Goal: Task Accomplishment & Management: Complete application form

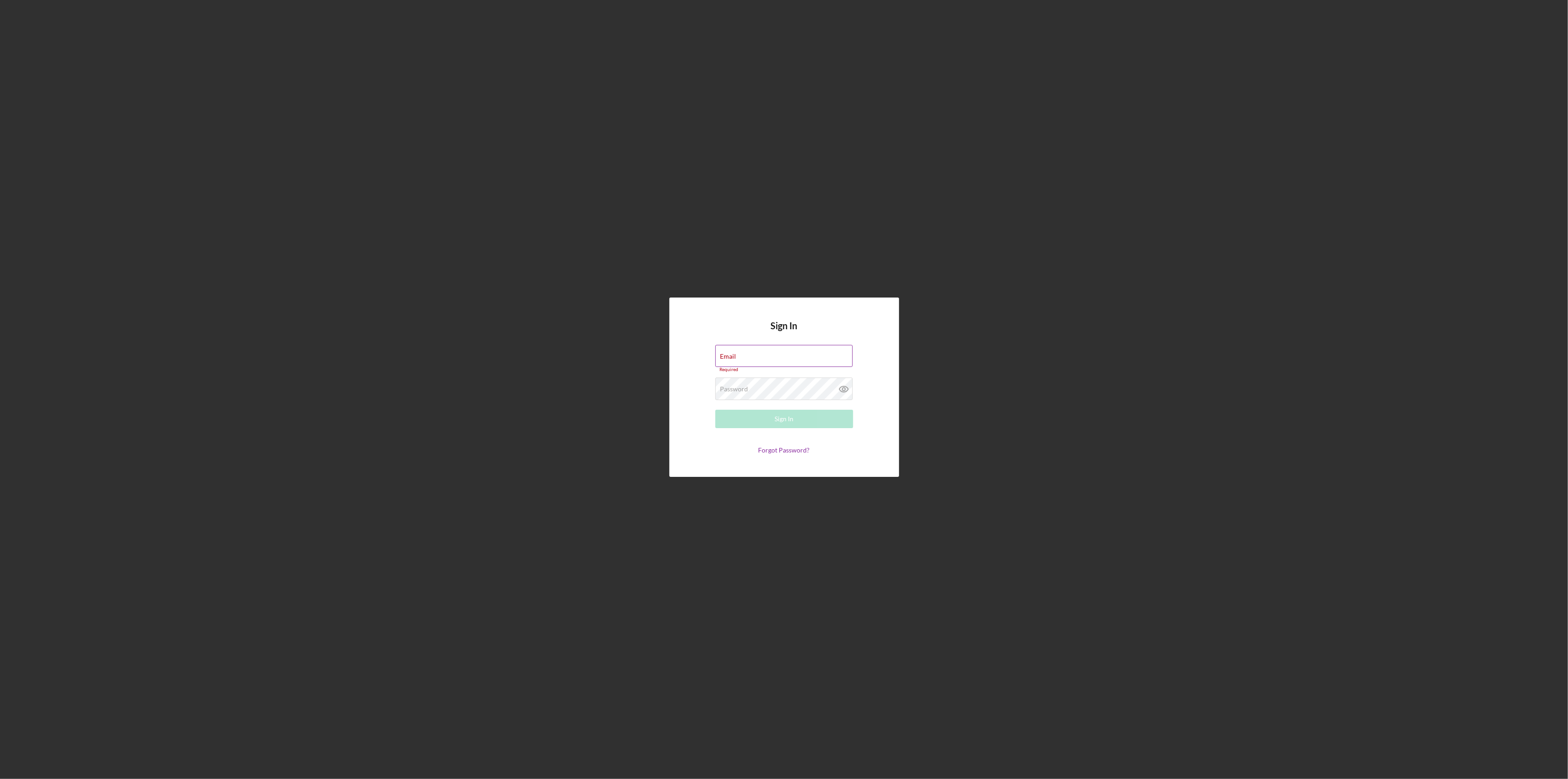
click at [794, 349] on div "Email Required" at bounding box center [784, 358] width 138 height 28
type input "[PERSON_NAME][EMAIL_ADDRESS][PERSON_NAME][DOMAIN_NAME]"
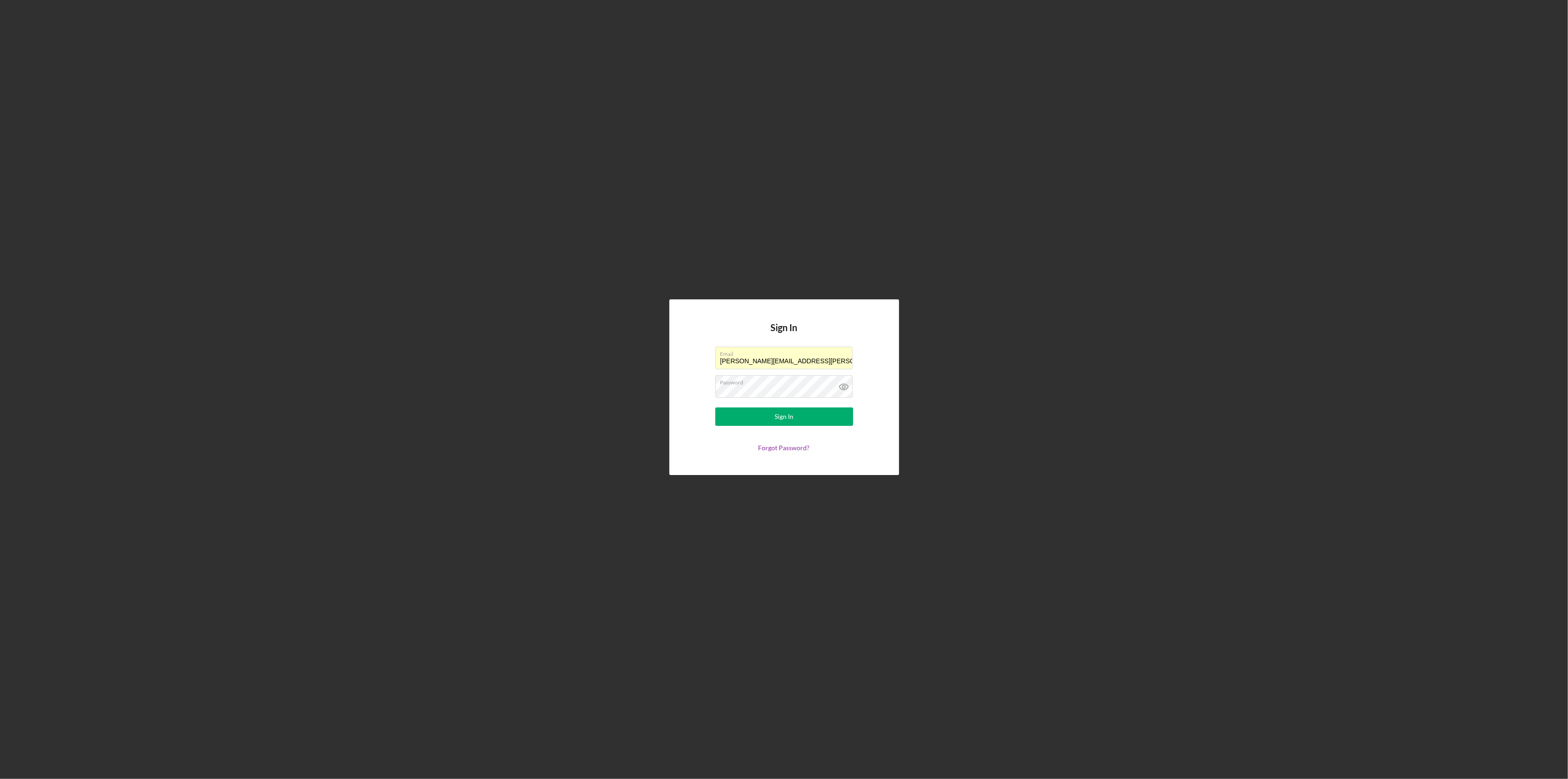
click at [787, 405] on form "Email [PERSON_NAME][EMAIL_ADDRESS][PERSON_NAME][DOMAIN_NAME] Password Sign In F…" at bounding box center [784, 399] width 184 height 105
click at [790, 413] on div "Sign In" at bounding box center [784, 416] width 19 height 18
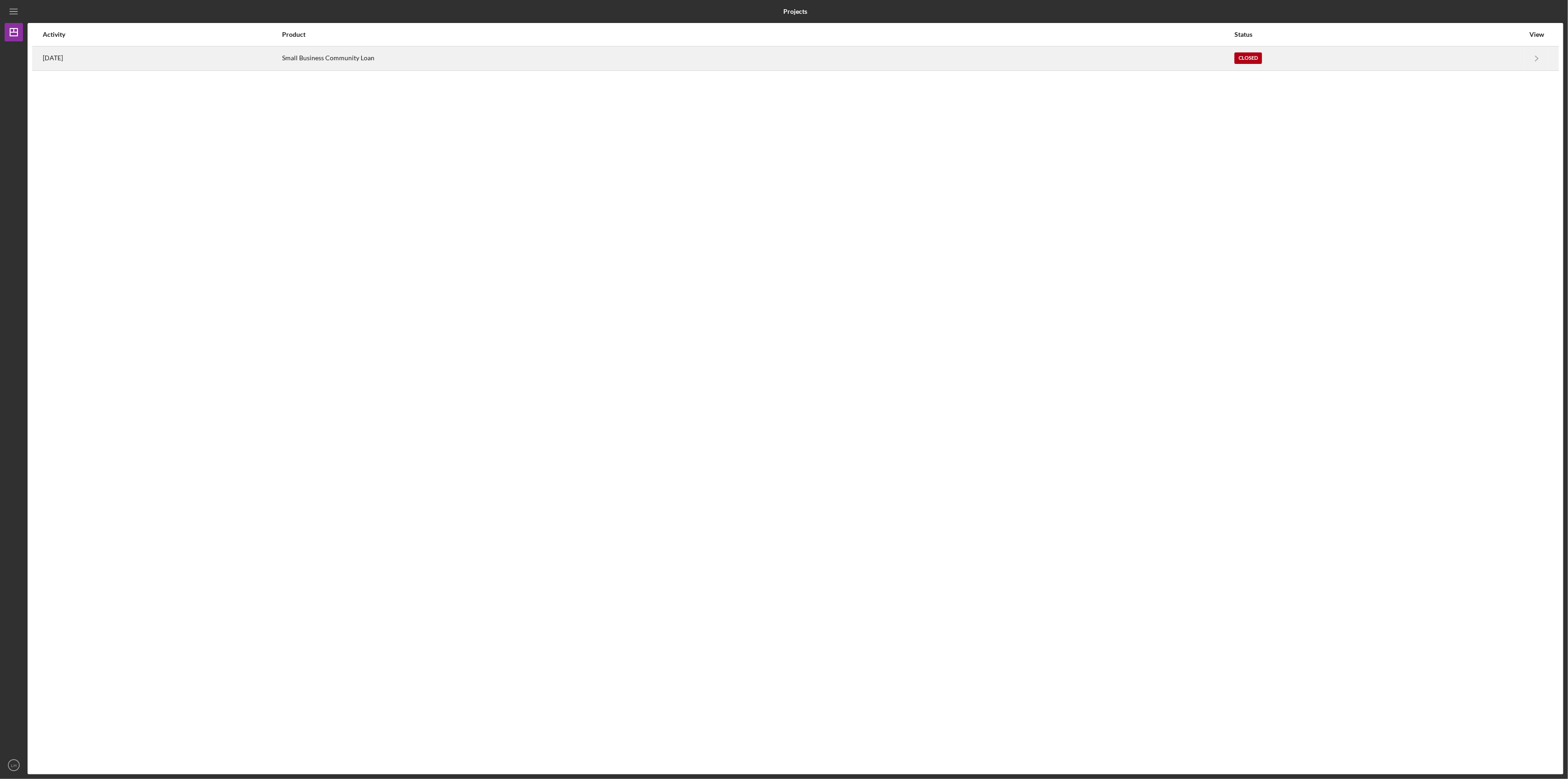
click at [436, 53] on div "Small Business Community Loan" at bounding box center [757, 58] width 951 height 23
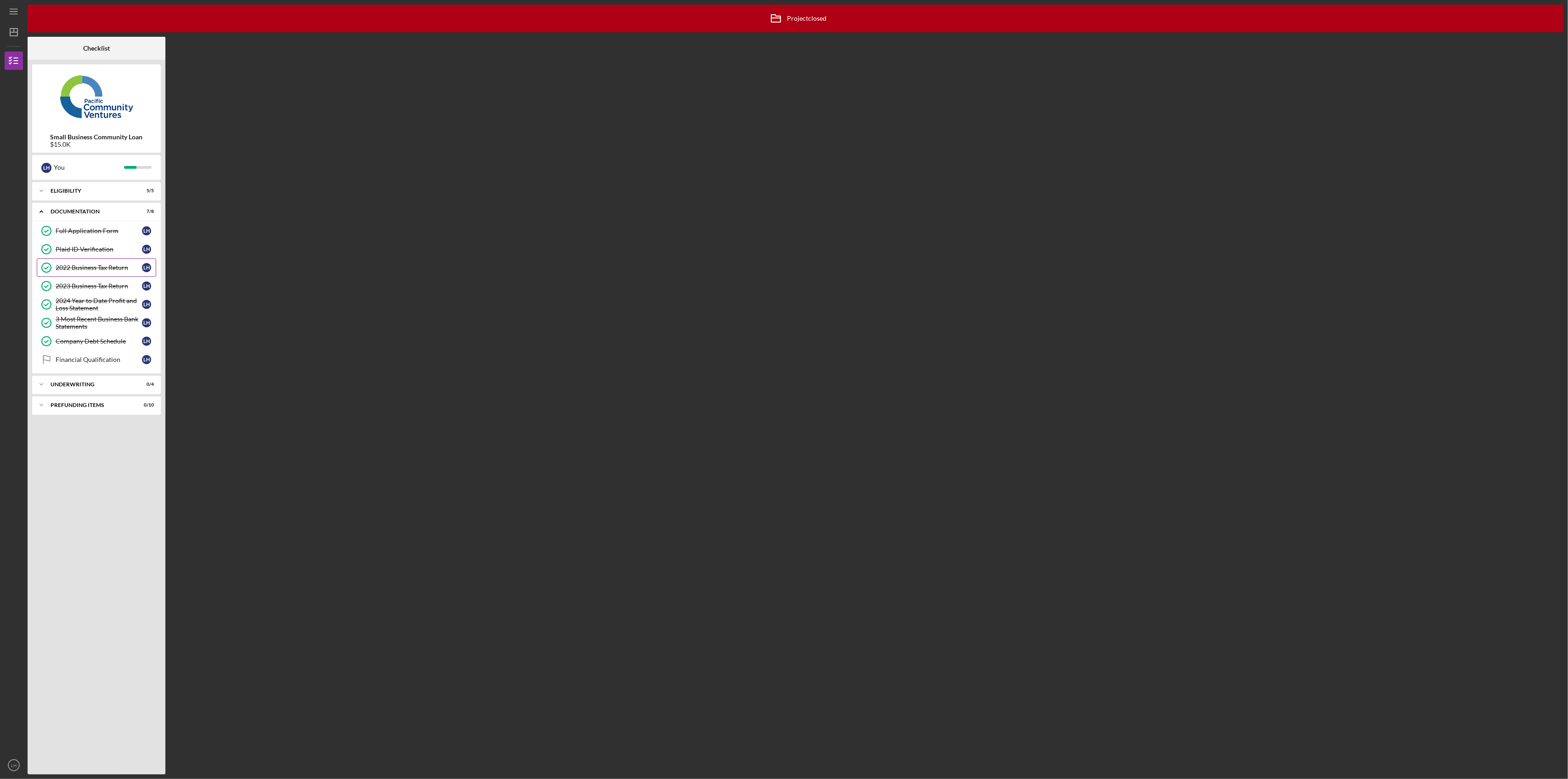
click at [78, 269] on div "2022 Business Tax Return" at bounding box center [99, 267] width 86 height 7
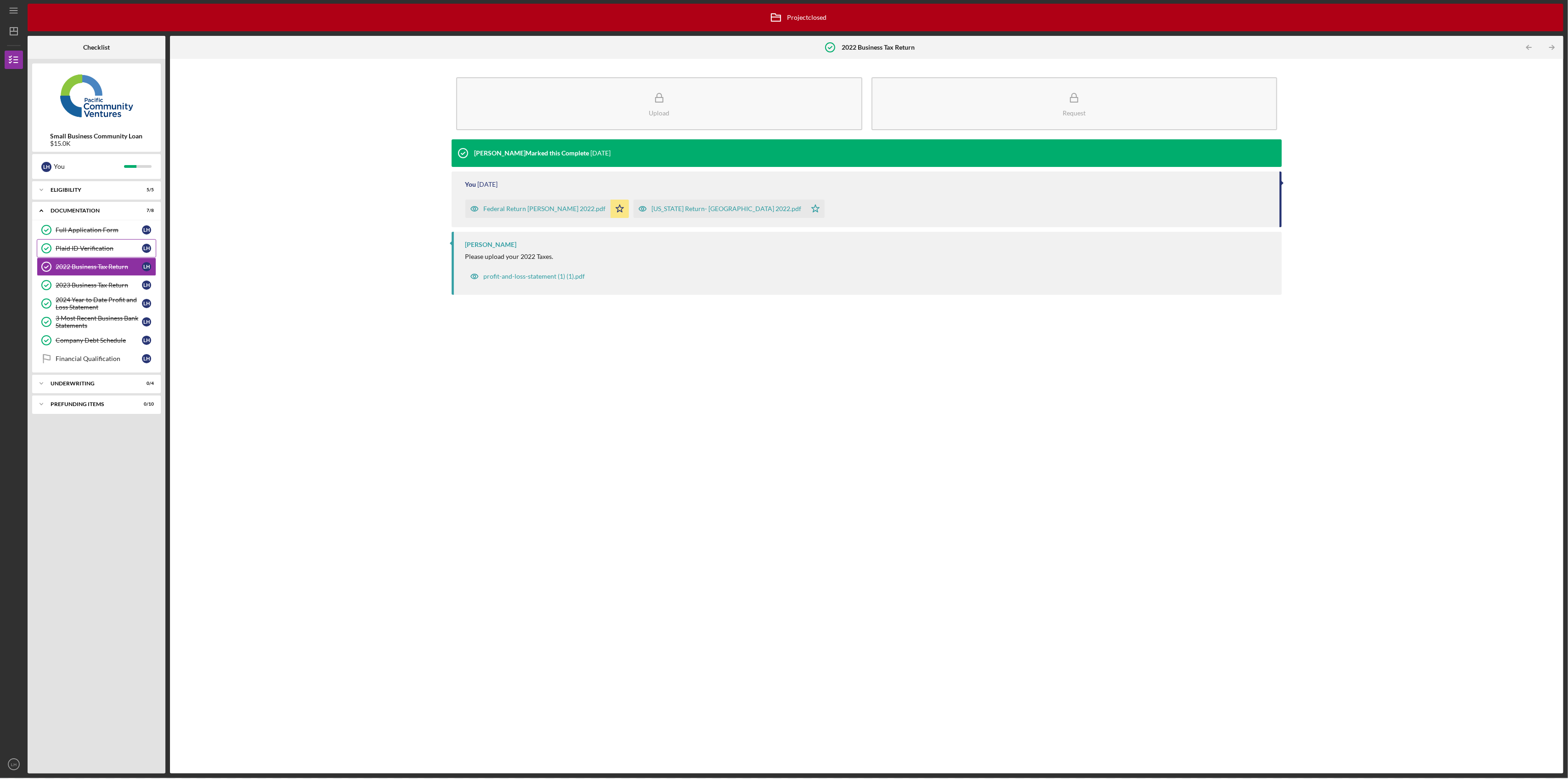
click at [71, 245] on div "Plaid ID Verification" at bounding box center [99, 248] width 86 height 7
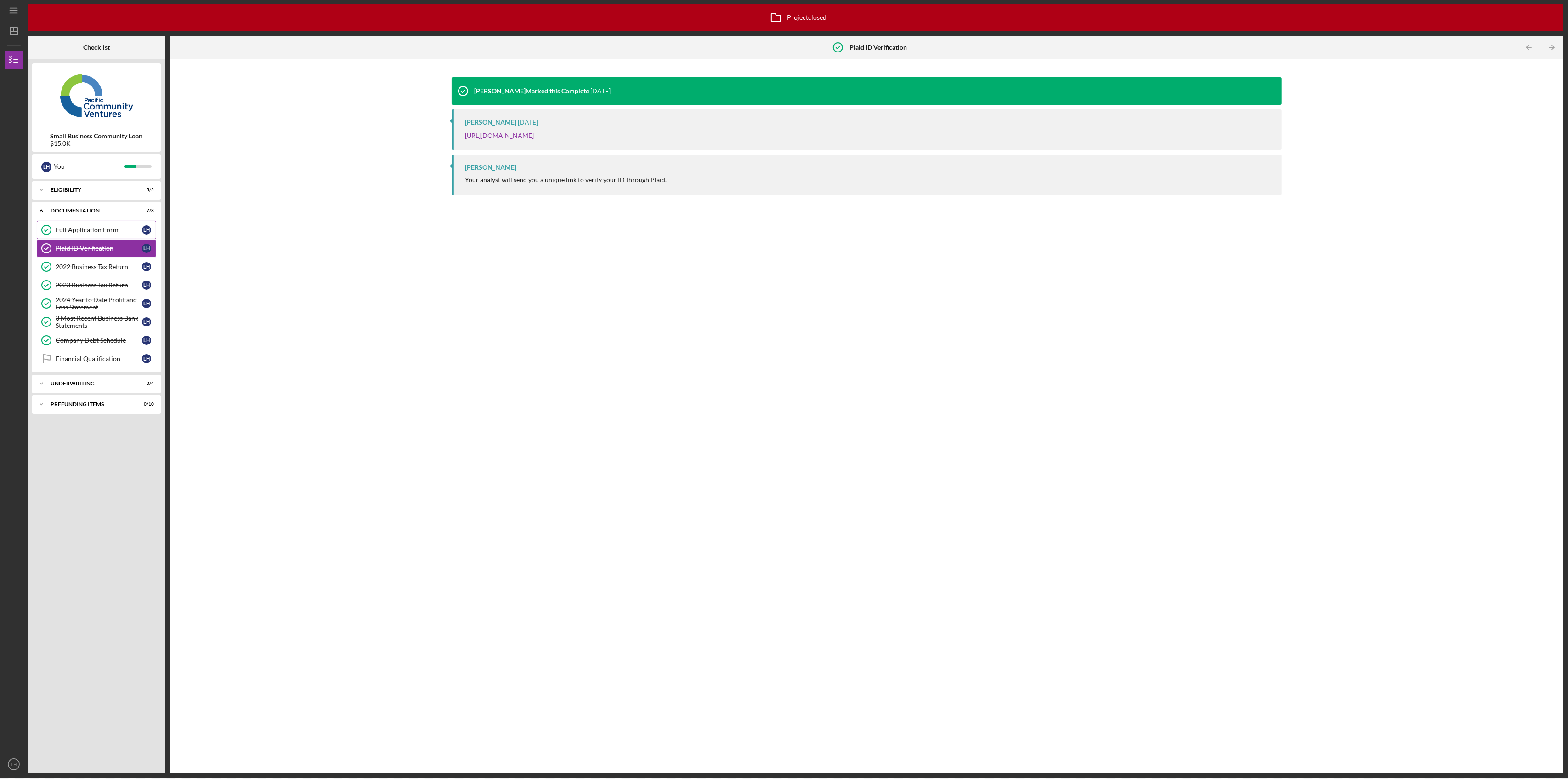
click at [75, 234] on div "Full Application Form" at bounding box center [99, 230] width 86 height 7
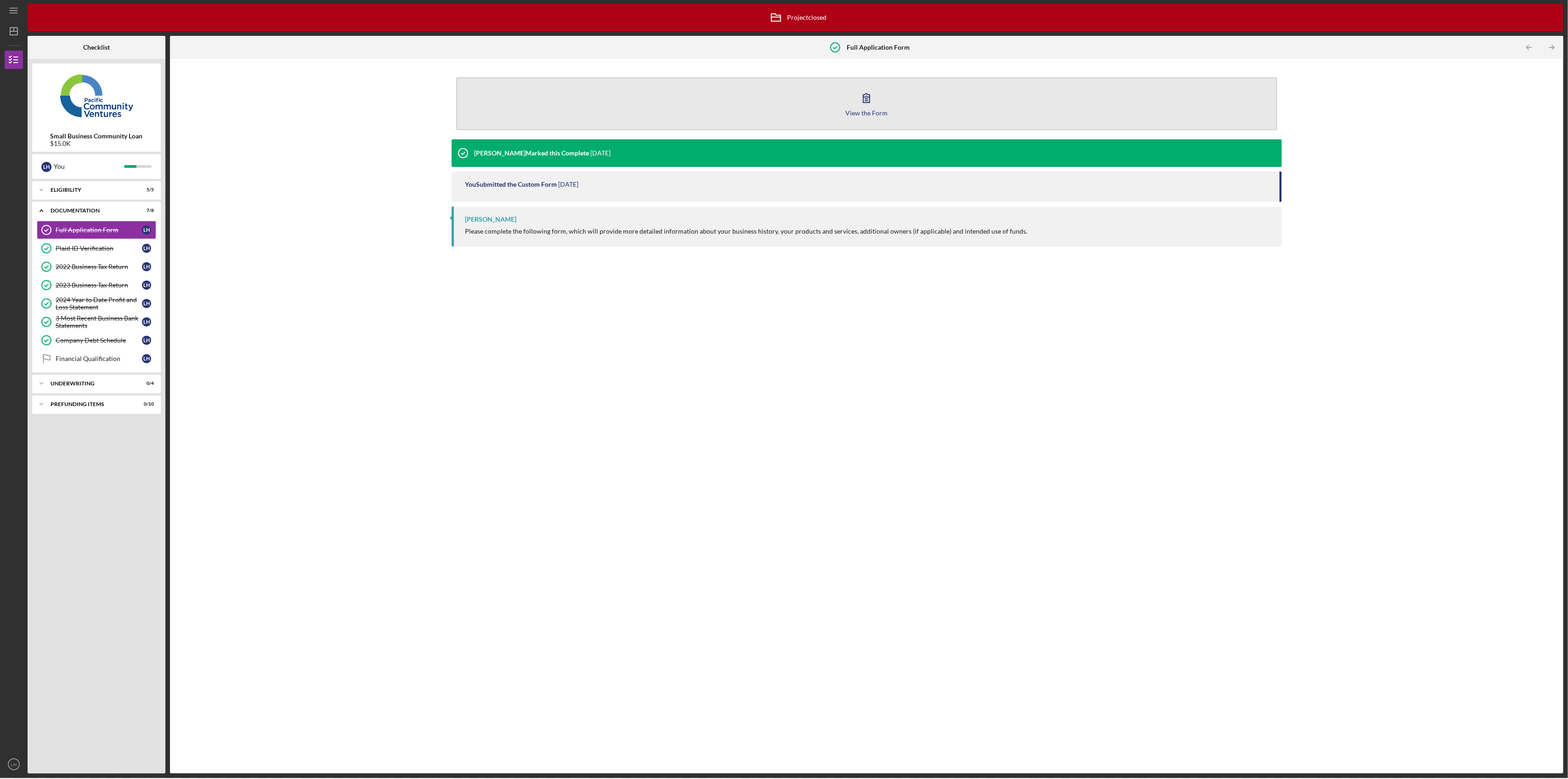
click at [862, 100] on icon "button" at bounding box center [866, 97] width 23 height 23
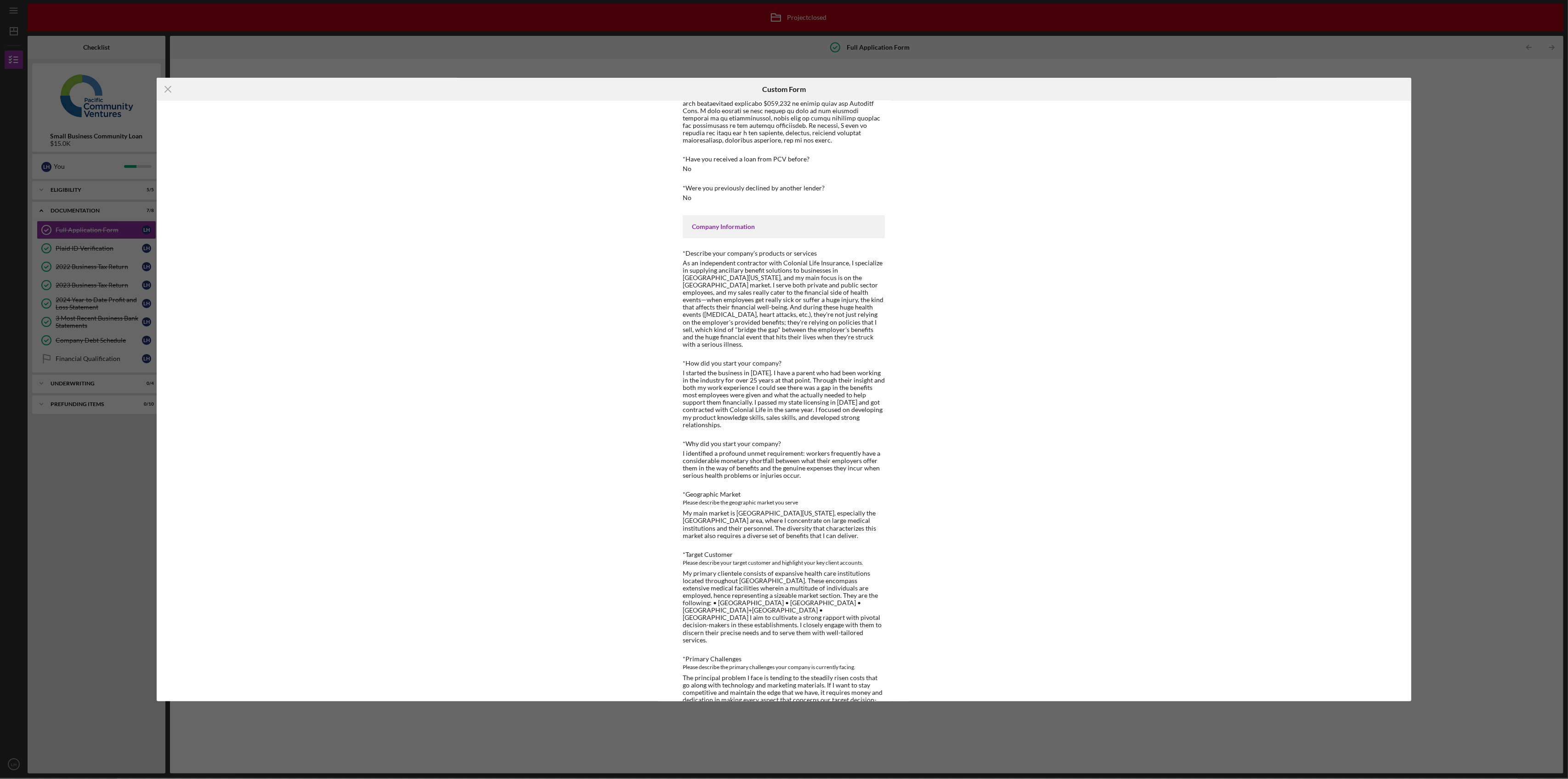
scroll to position [306, 0]
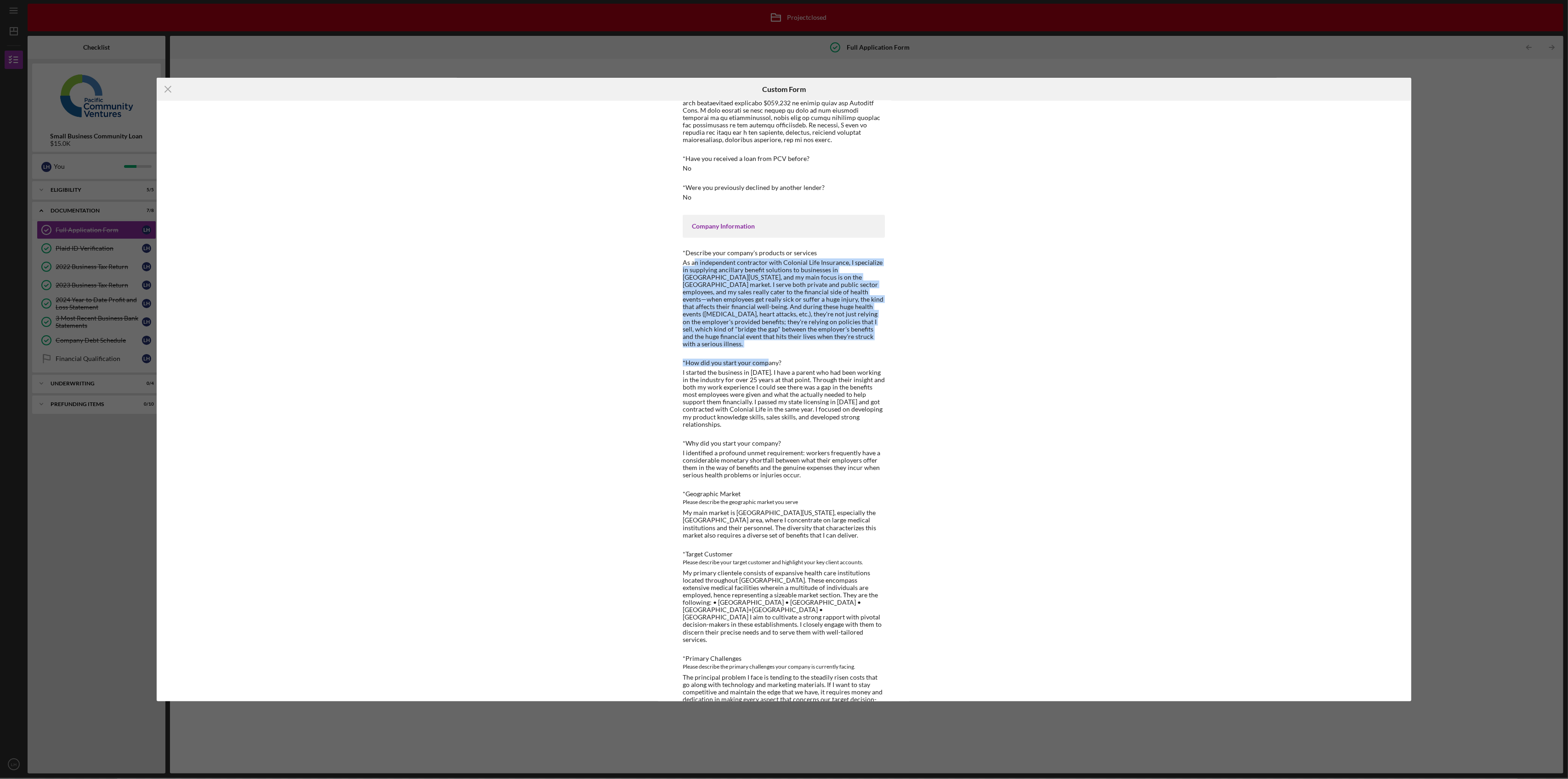
drag, startPoint x: 763, startPoint y: 333, endPoint x: 691, endPoint y: 252, distance: 108.4
click at [693, 252] on div "Loan Request *Requested Loan Amount $15000 *Use of Proceeds Purchase Inventory,…" at bounding box center [784, 555] width 202 height 1431
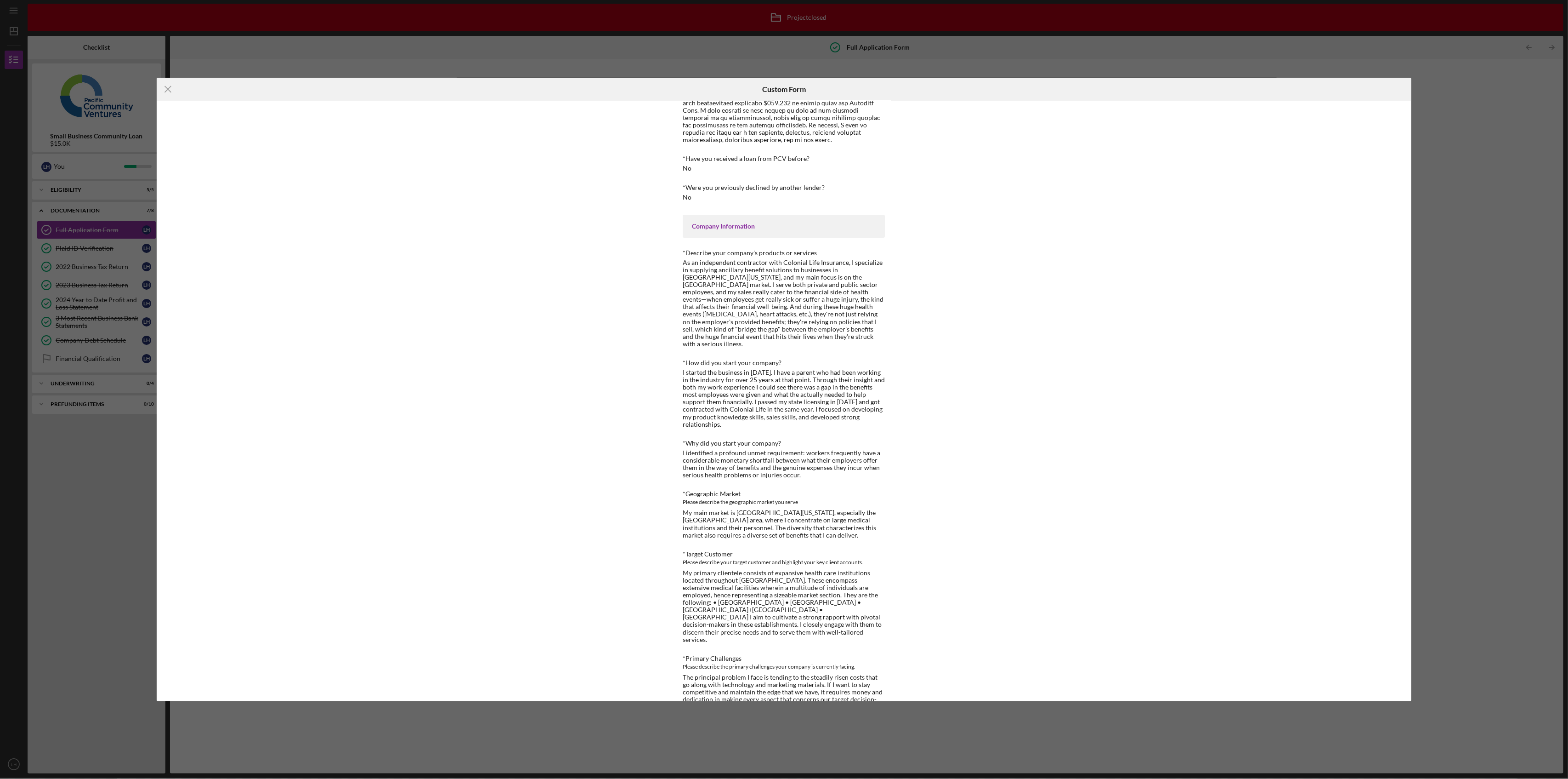
click at [691, 259] on div "As an independent contractor with Colonial Life Insurance, I specialize in supp…" at bounding box center [784, 303] width 202 height 89
drag, startPoint x: 754, startPoint y: 326, endPoint x: 747, endPoint y: 317, distance: 11.4
click at [747, 317] on div "As an independent contractor with Colonial Life Insurance, I specialize in supp…" at bounding box center [784, 303] width 202 height 89
click at [754, 319] on div "As an independent contractor with Colonial Life Insurance, I specialize in supp…" at bounding box center [784, 303] width 202 height 89
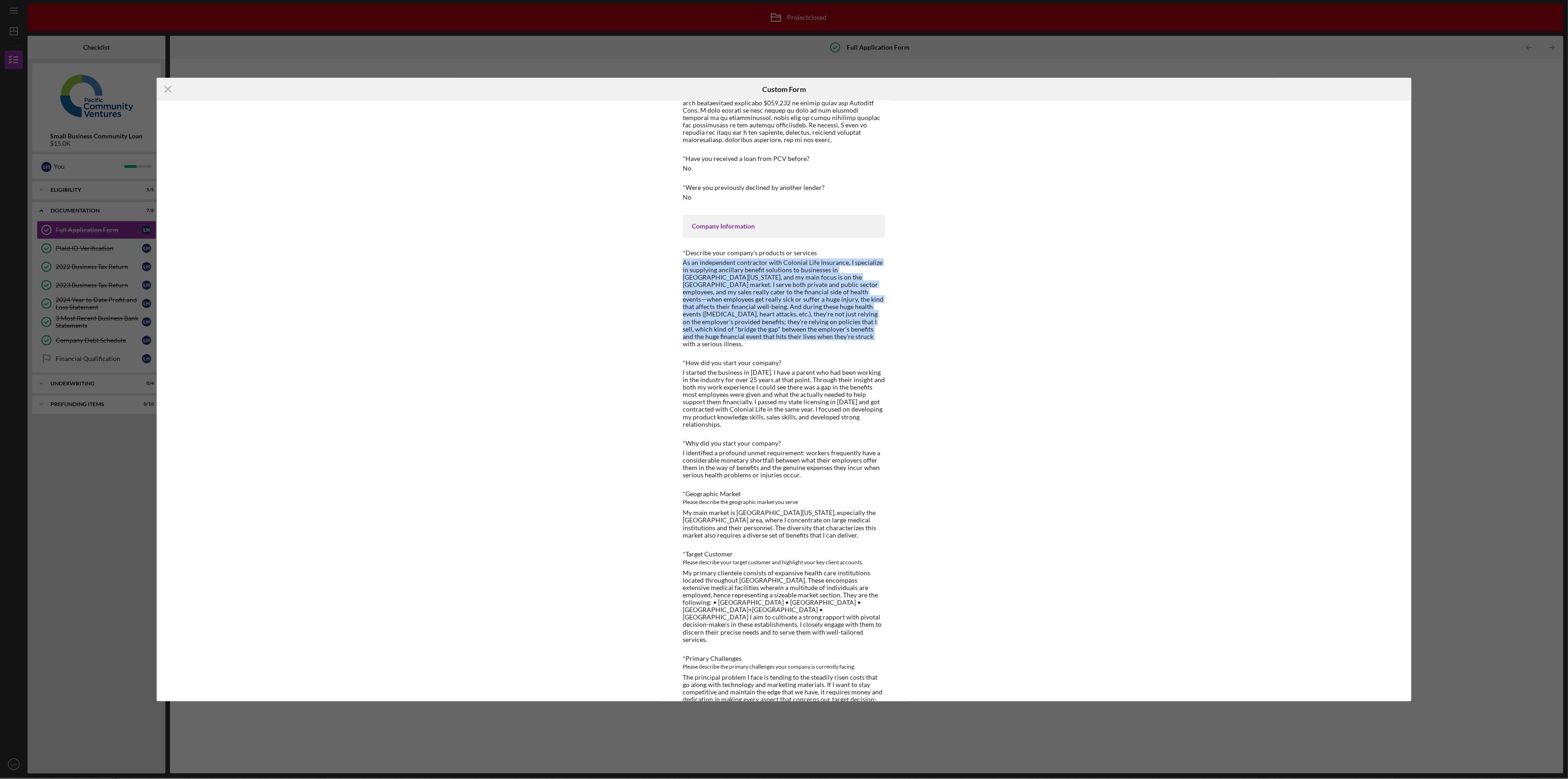
drag, startPoint x: 757, startPoint y: 329, endPoint x: 676, endPoint y: 252, distance: 111.8
click at [676, 252] on div "Form edits are no longer available because this project has been archived. Loan…" at bounding box center [784, 400] width 253 height 600
copy div "As an independent contractor with Colonial Life Insurance, I specialize in supp…"
